Goal: Book appointment/travel/reservation

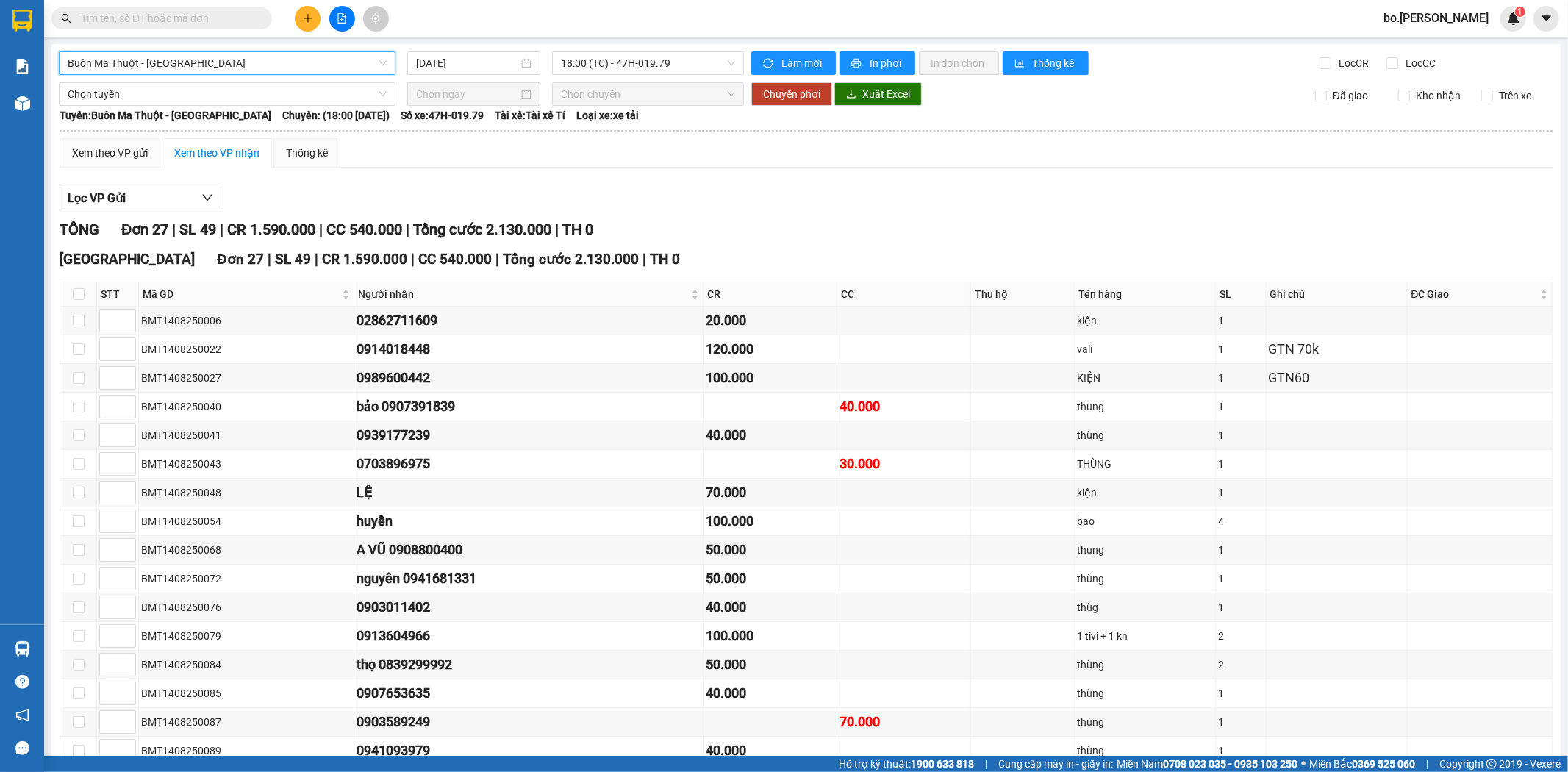
click at [241, 69] on span "Buôn Ma Thuột - [GEOGRAPHIC_DATA]" at bounding box center [227, 63] width 319 height 22
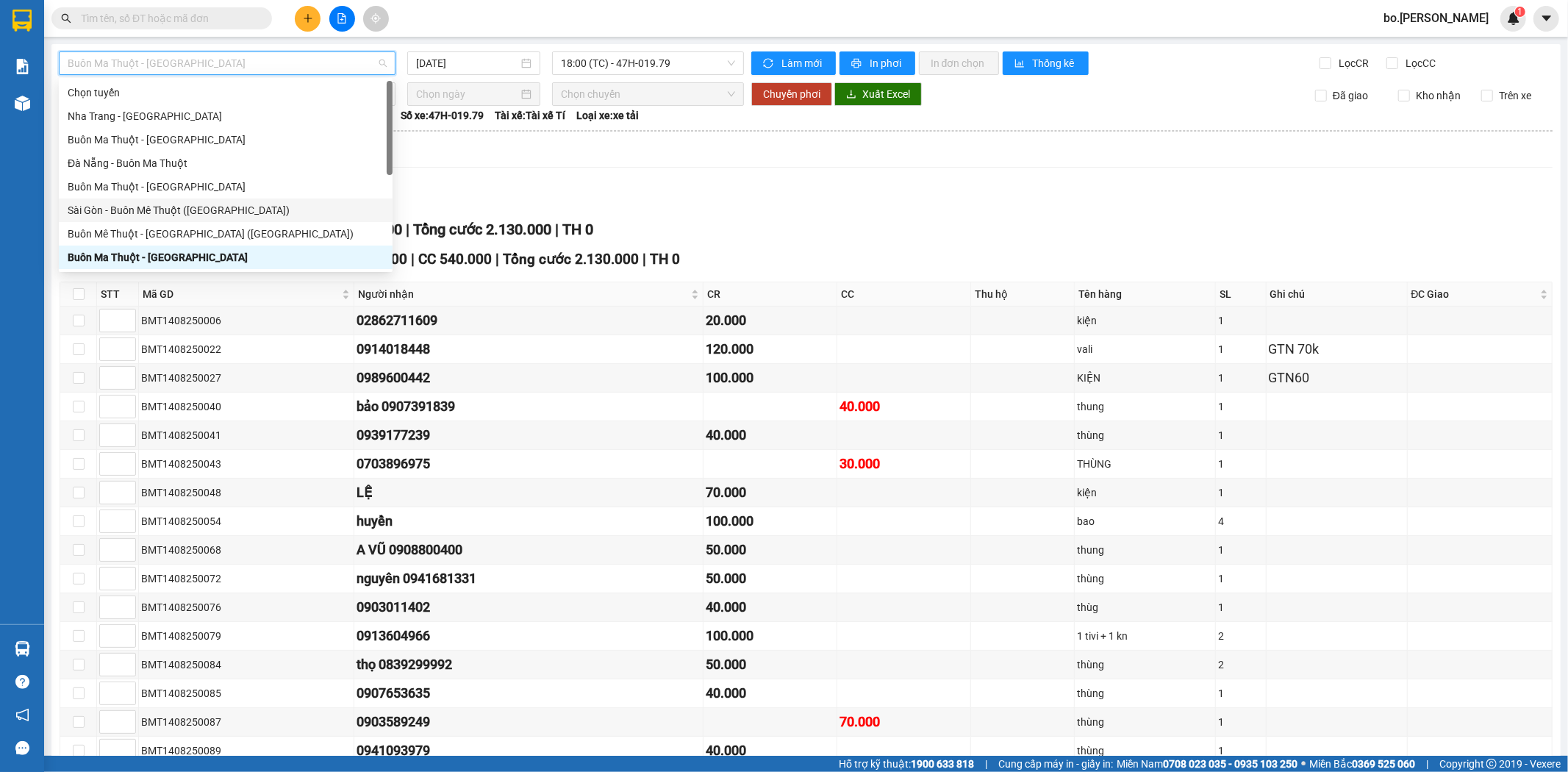
scroll to position [23, 0]
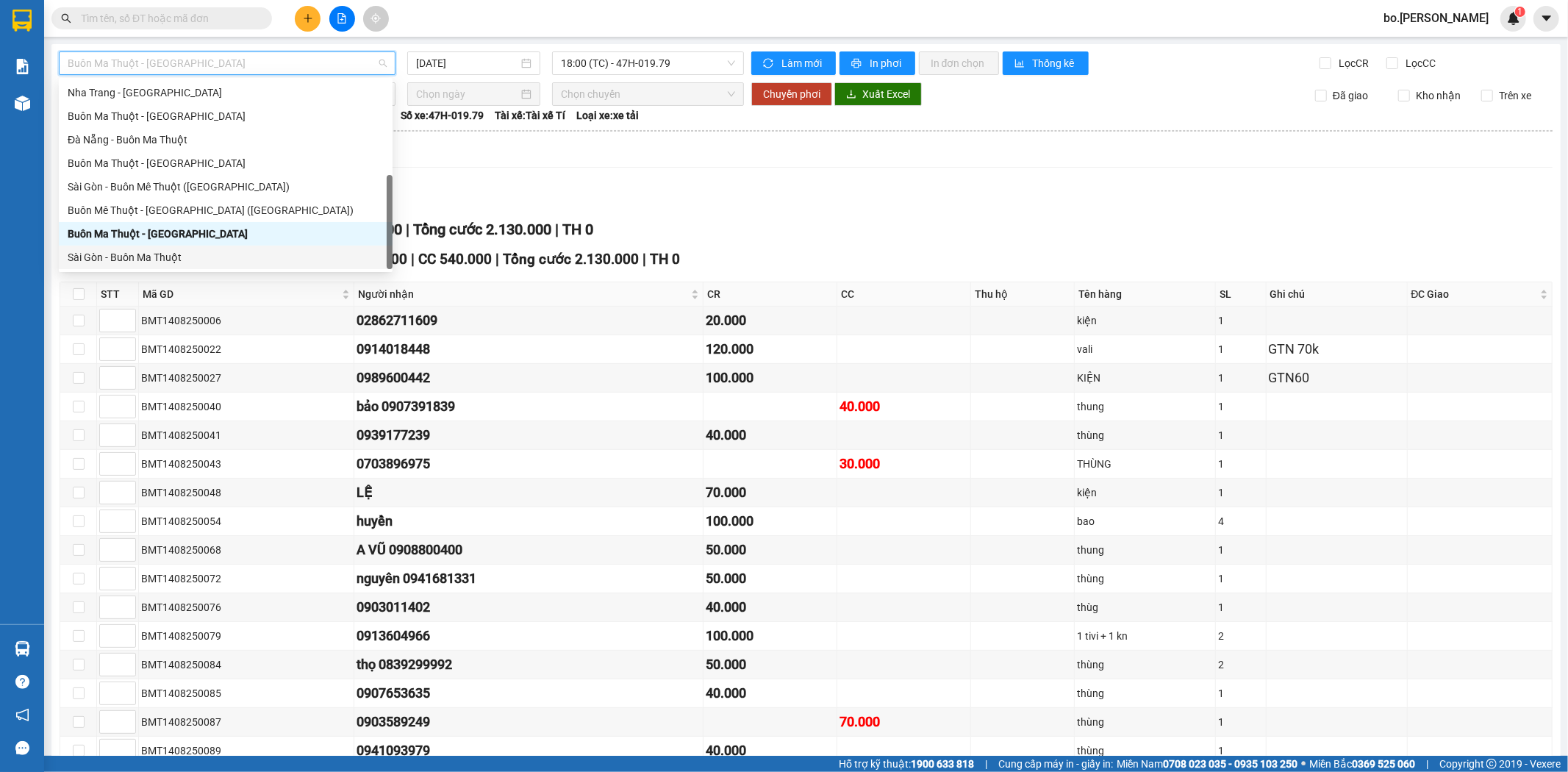
click at [174, 251] on div "Sài Gòn - Buôn Ma Thuột" at bounding box center [226, 257] width 316 height 16
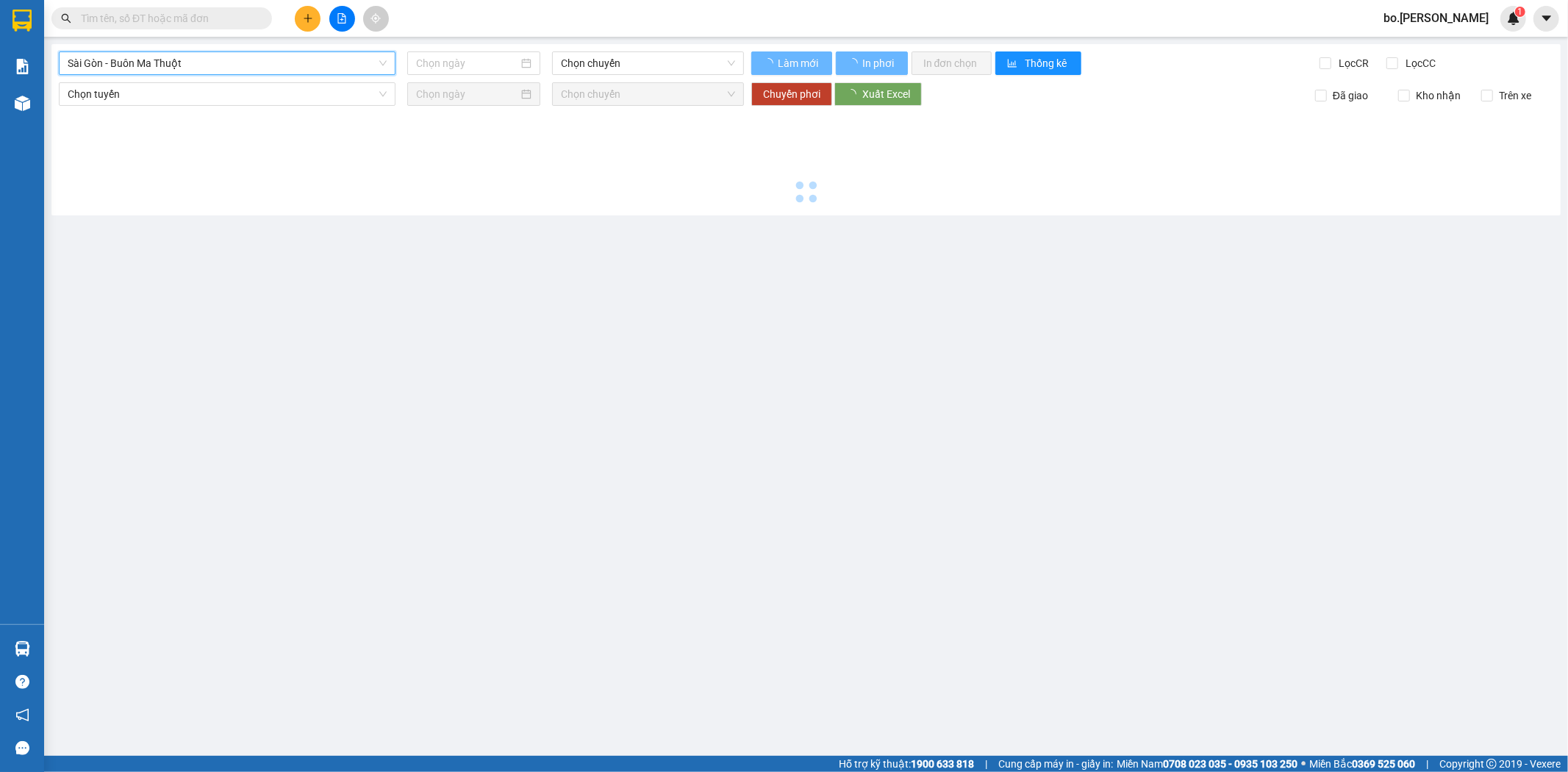
type input "[DATE]"
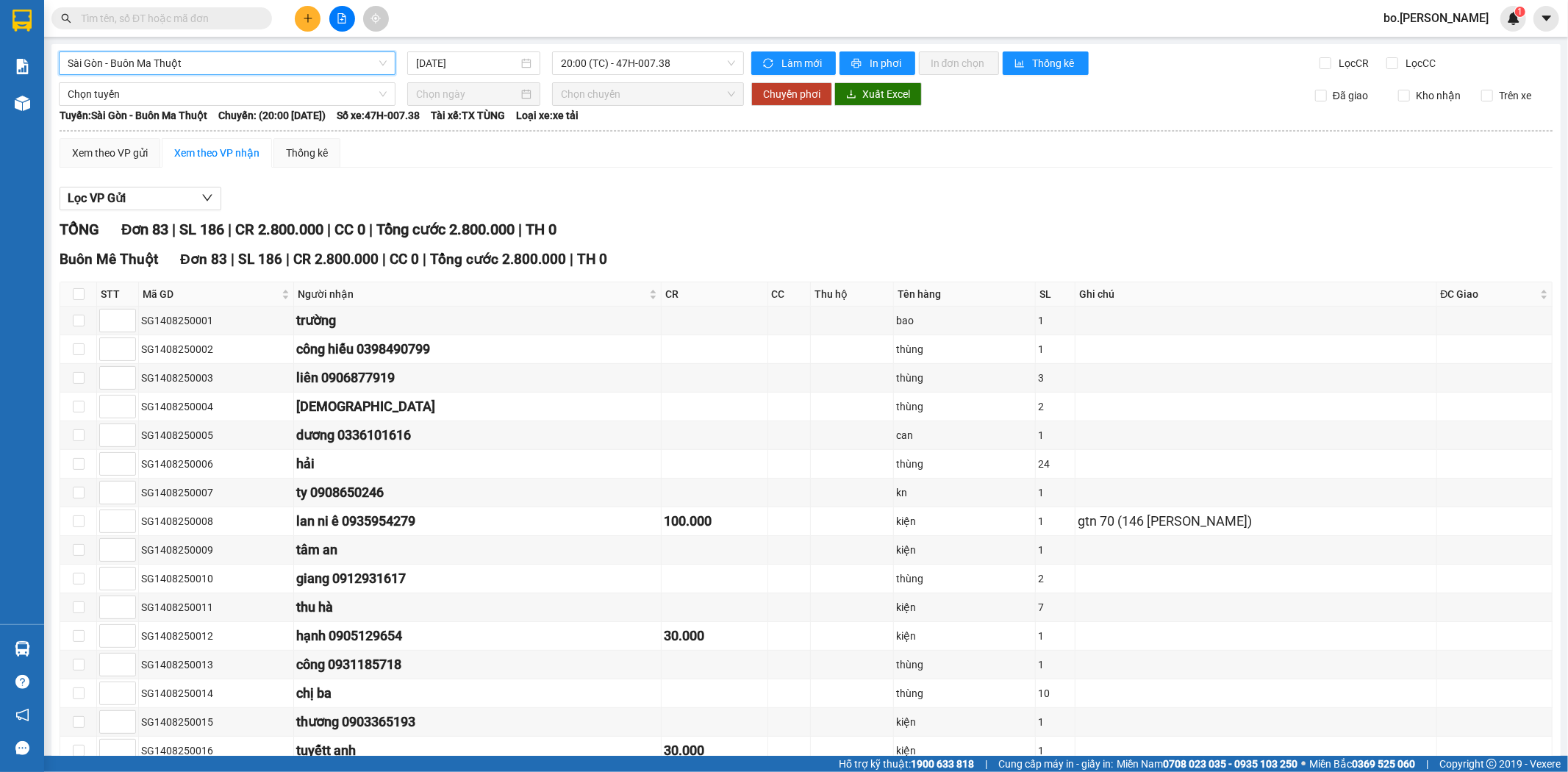
click at [118, 55] on span "Sài Gòn - Buôn Ma Thuột" at bounding box center [227, 63] width 319 height 22
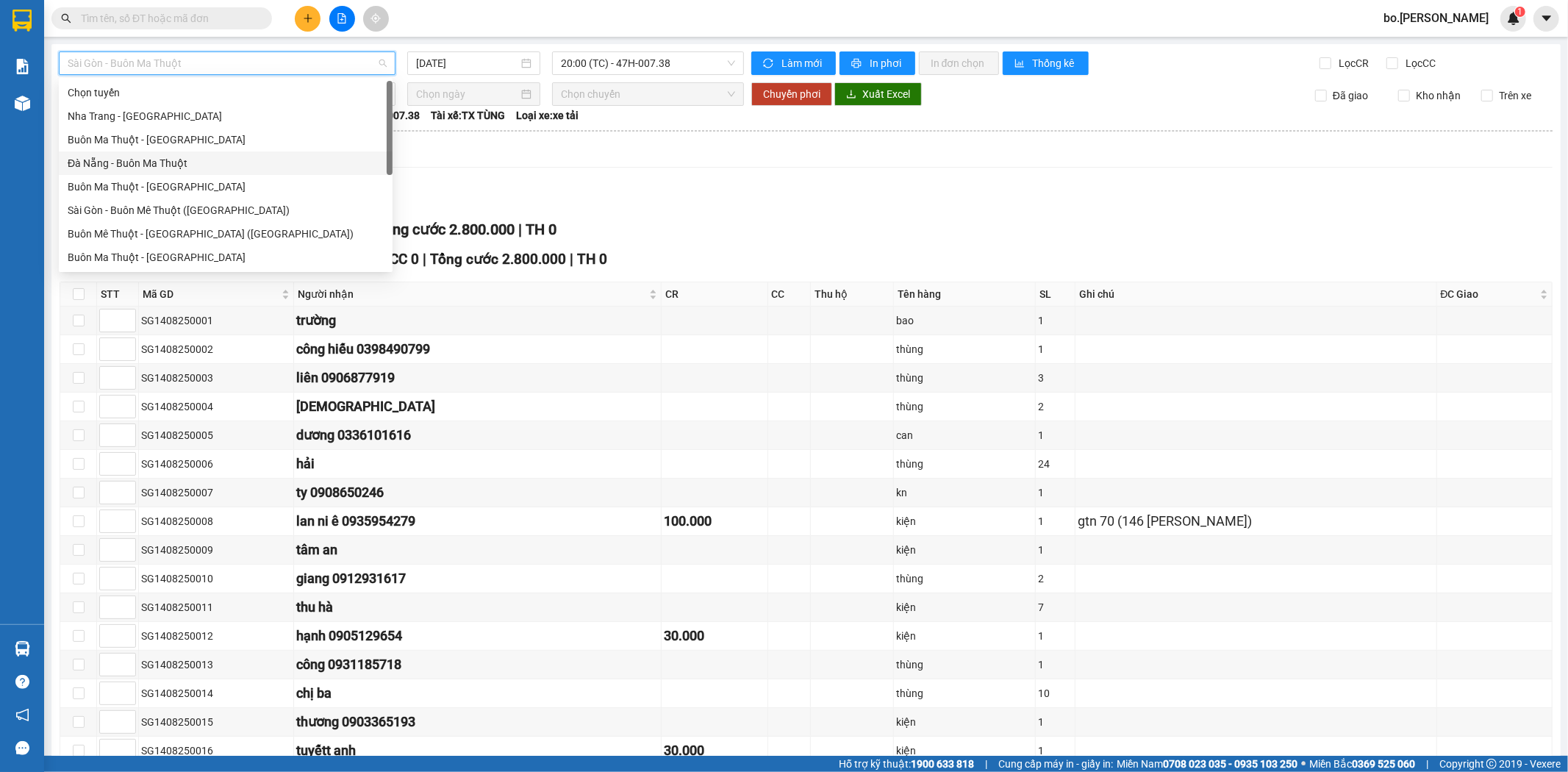
click at [129, 158] on div "Đà Nẵng - Buôn Ma Thuột" at bounding box center [226, 163] width 316 height 16
type input "[DATE]"
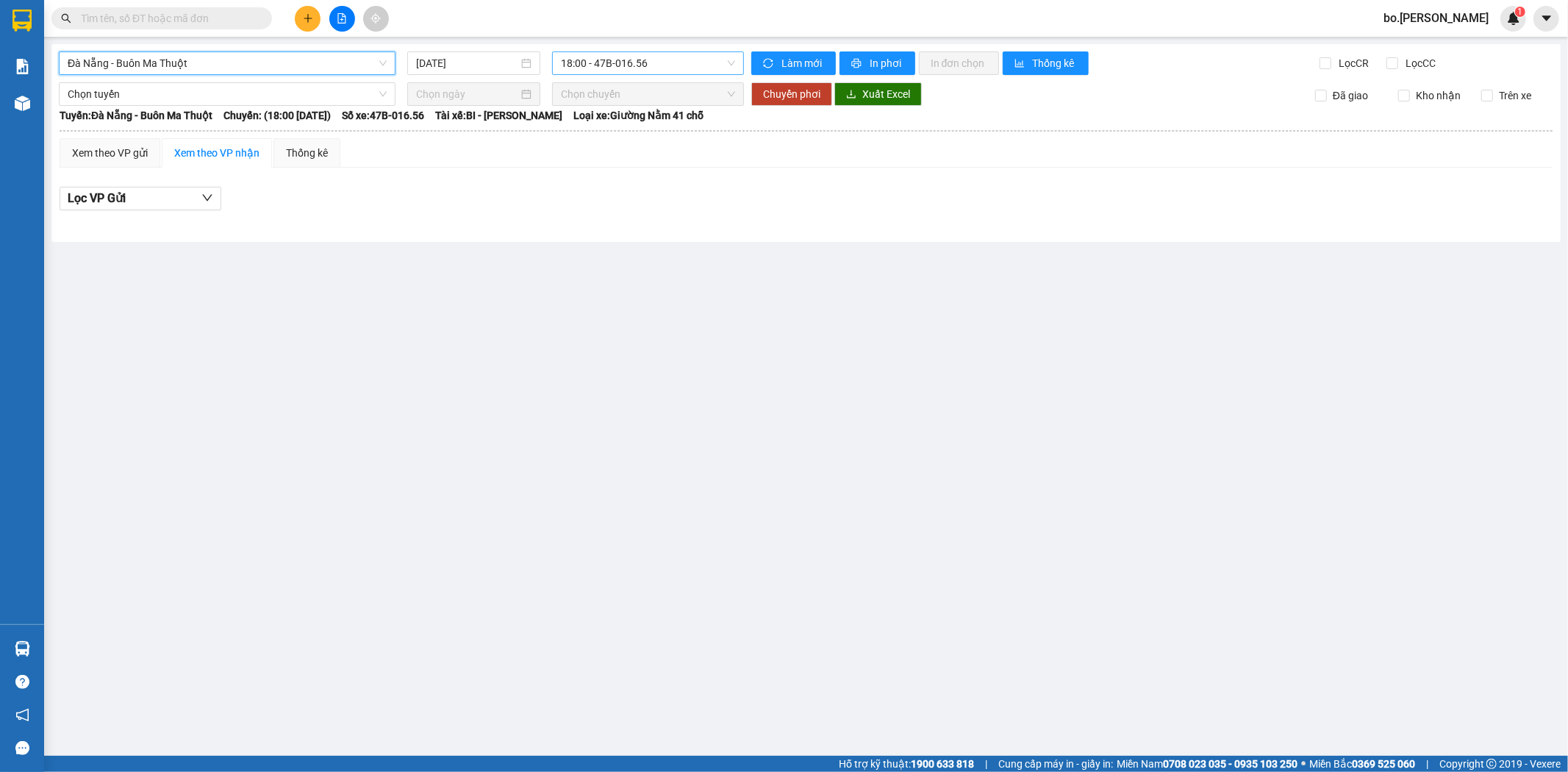
click at [612, 67] on span "18:00 - 47B-016.56" at bounding box center [647, 63] width 173 height 22
click at [627, 133] on div "18:31 - 47B-027.80" at bounding box center [618, 140] width 115 height 16
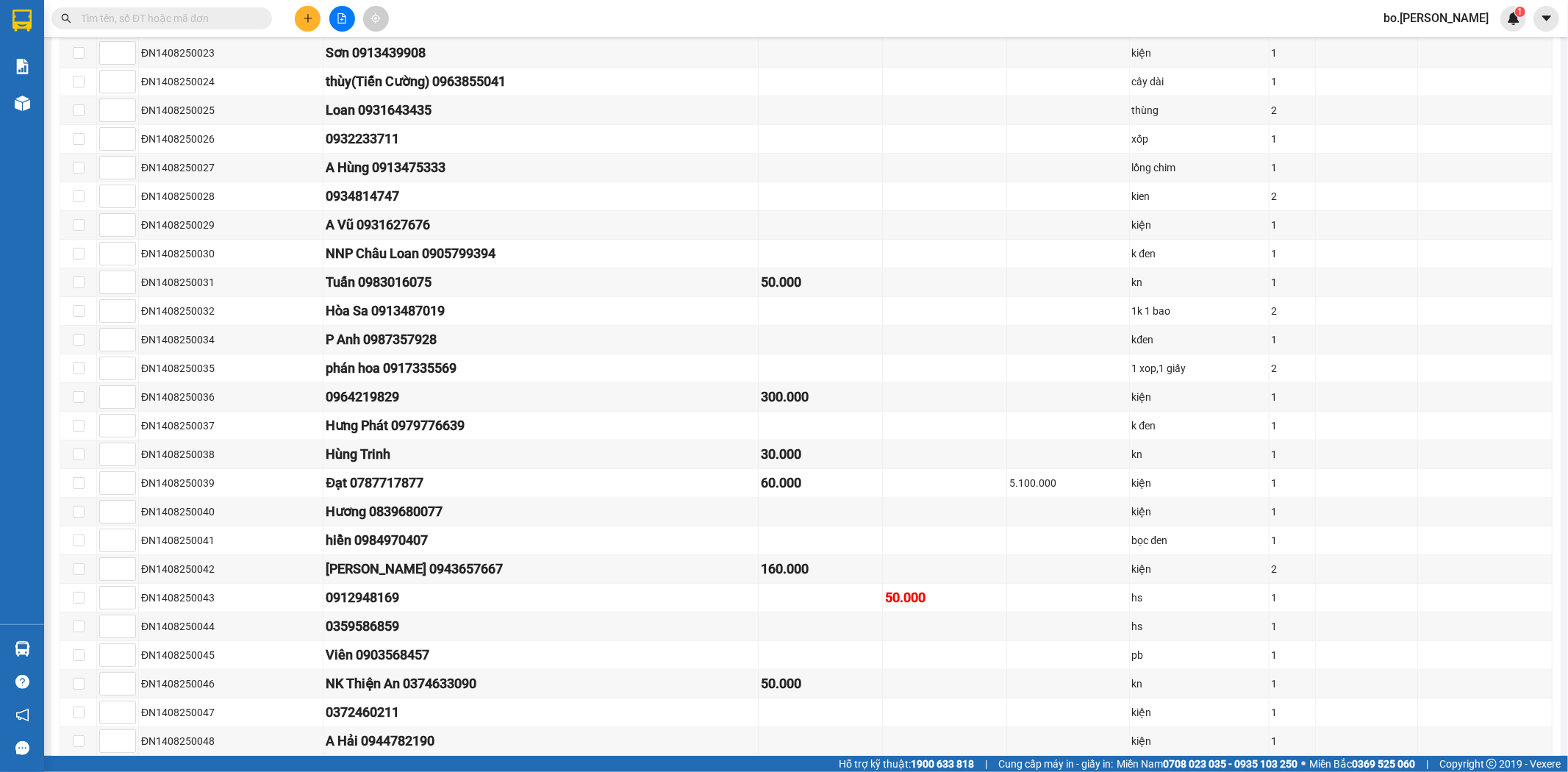
scroll to position [1100, 0]
